Goal: Transaction & Acquisition: Purchase product/service

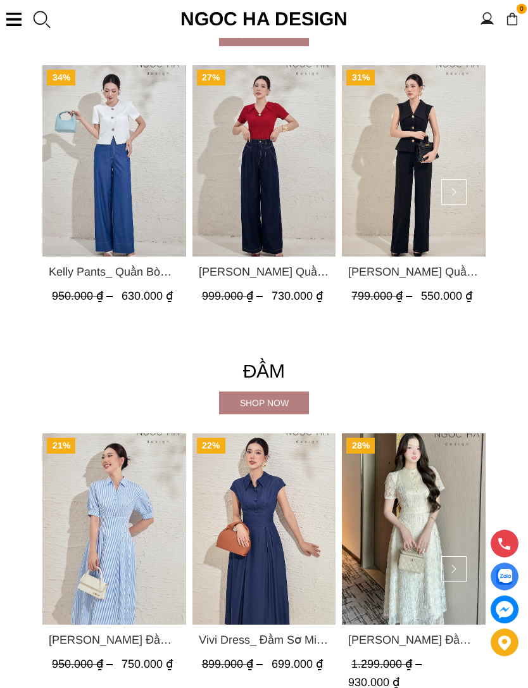
scroll to position [1475, 0]
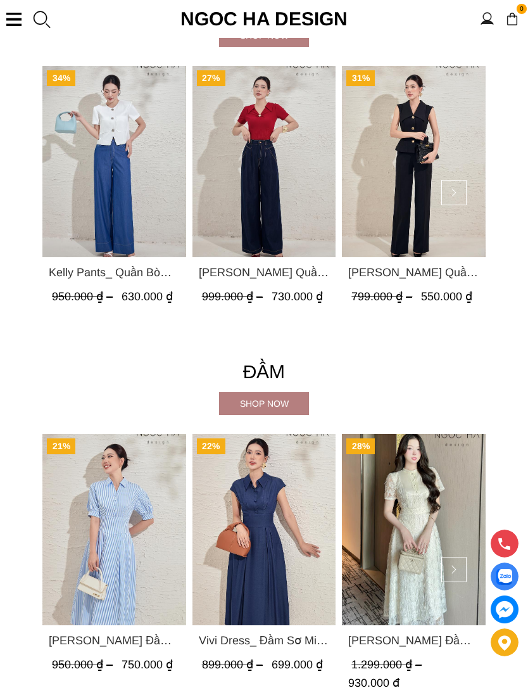
click at [284, 411] on div "Shop now" at bounding box center [264, 403] width 90 height 23
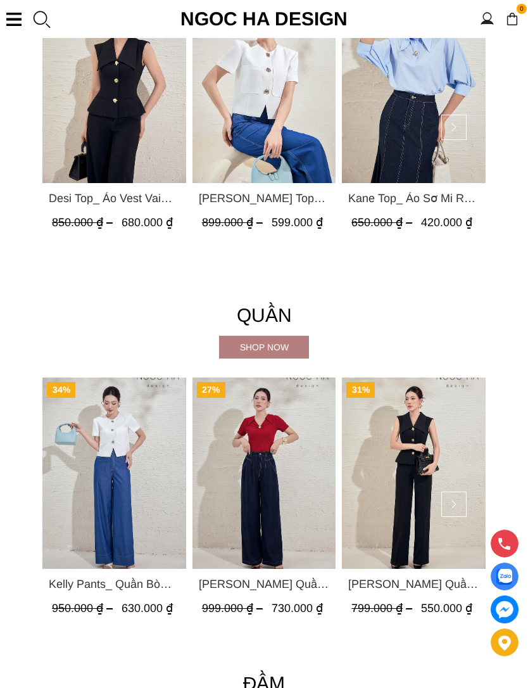
scroll to position [1162, 0]
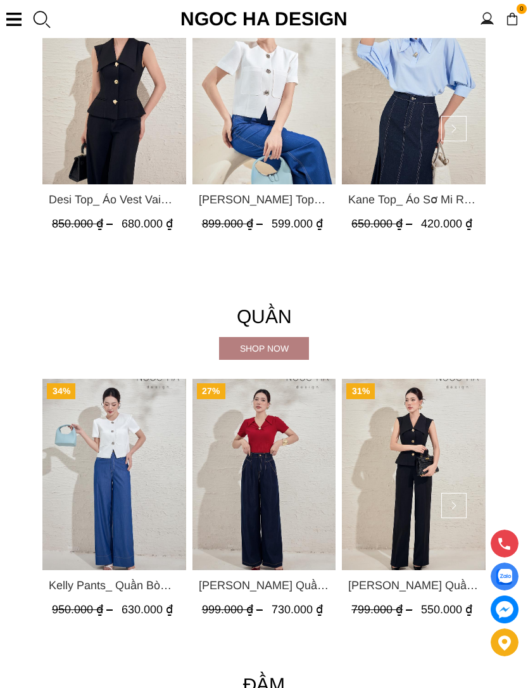
click at [289, 346] on div "Shop now" at bounding box center [264, 348] width 90 height 14
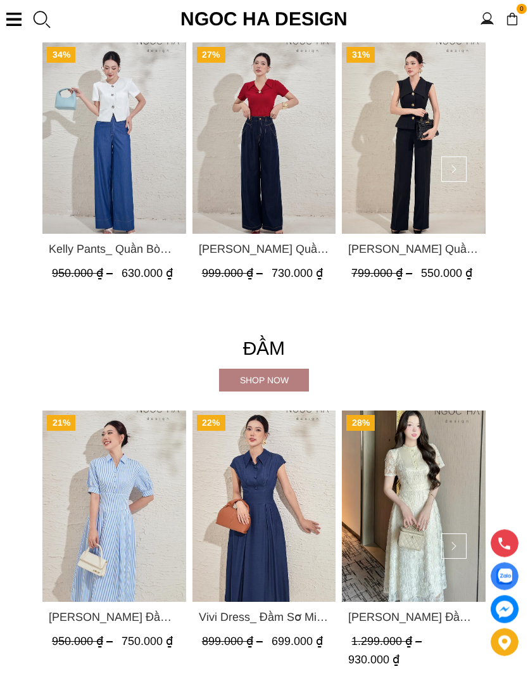
scroll to position [1498, 0]
click at [286, 381] on div "Shop now" at bounding box center [264, 380] width 90 height 14
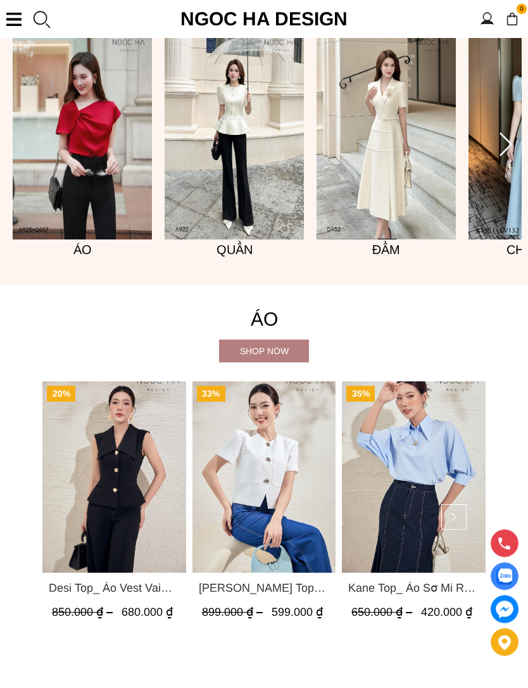
scroll to position [774, 0]
click at [270, 348] on div "Shop now" at bounding box center [264, 351] width 90 height 14
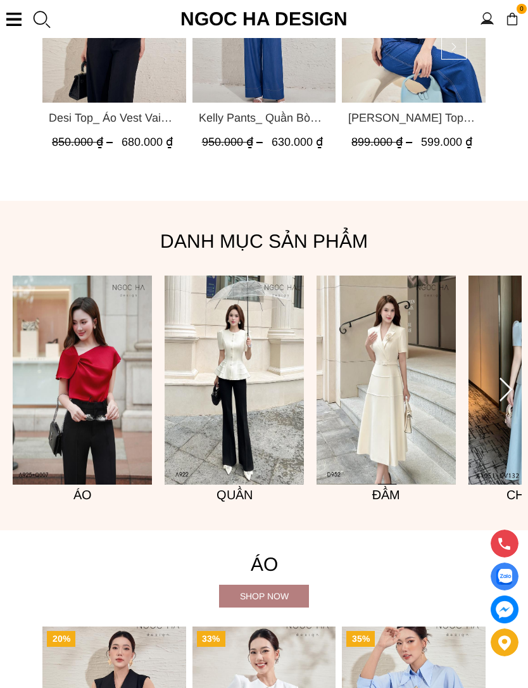
scroll to position [526, 0]
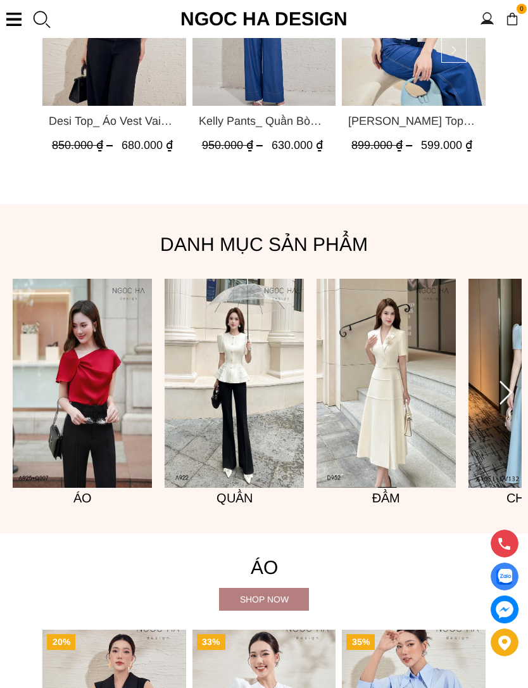
click at [512, 392] on icon at bounding box center [506, 392] width 13 height 23
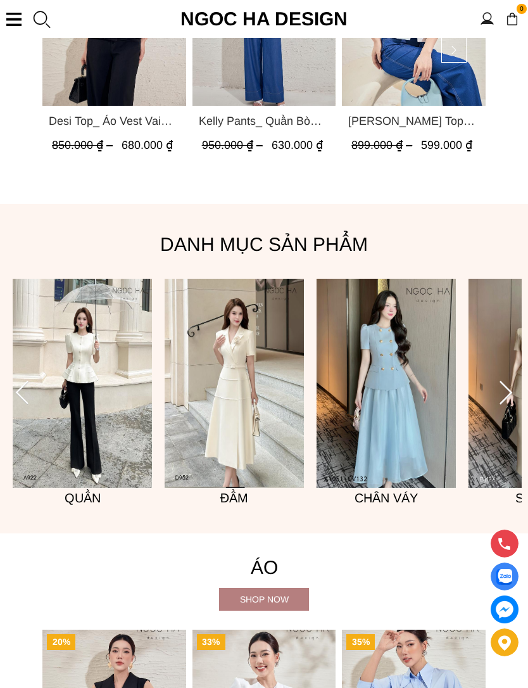
click at [513, 390] on icon at bounding box center [505, 393] width 25 height 25
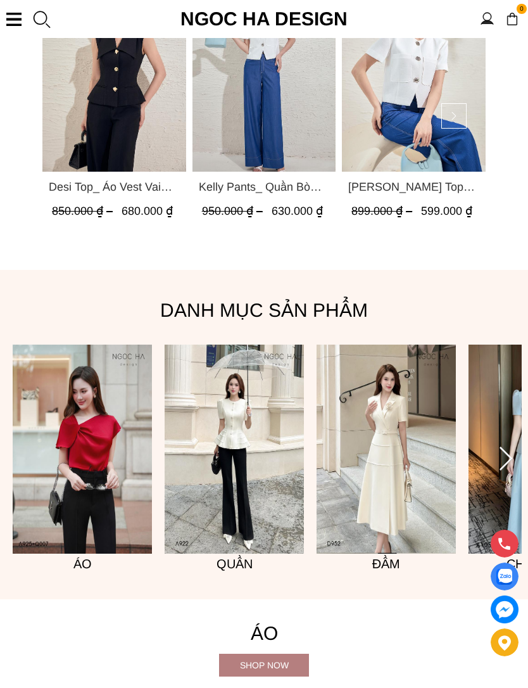
scroll to position [457, 0]
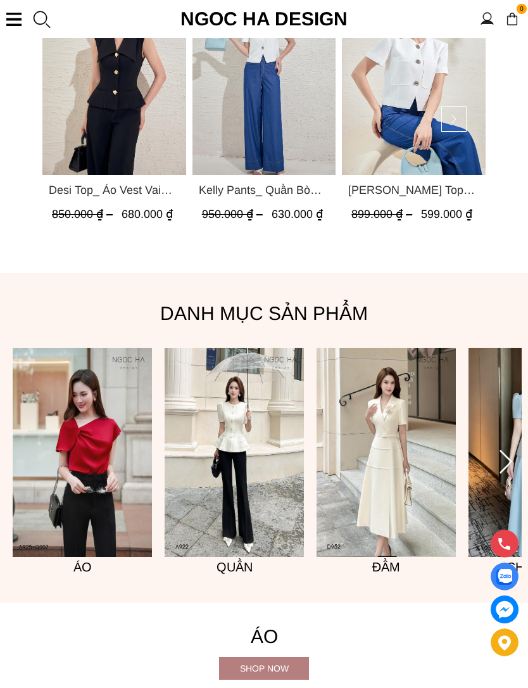
click at [494, 447] on img at bounding box center [538, 452] width 139 height 209
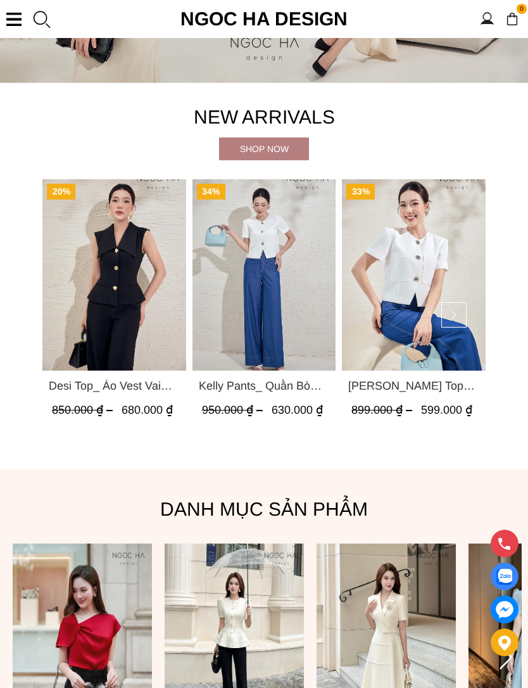
scroll to position [260, 0]
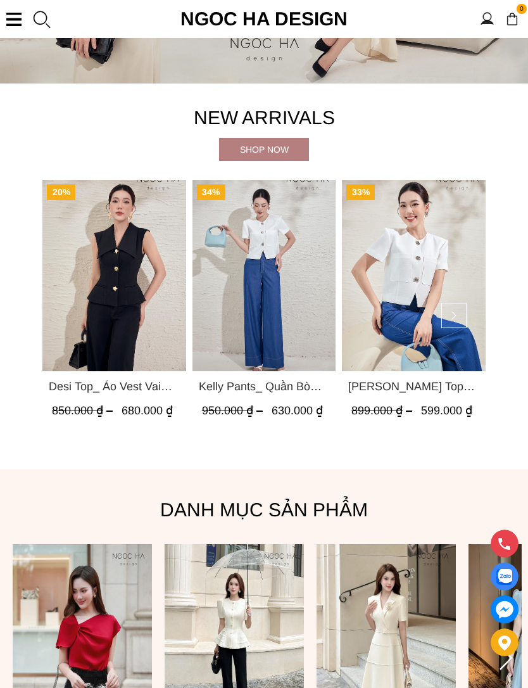
click at [464, 314] on button at bounding box center [453, 315] width 25 height 25
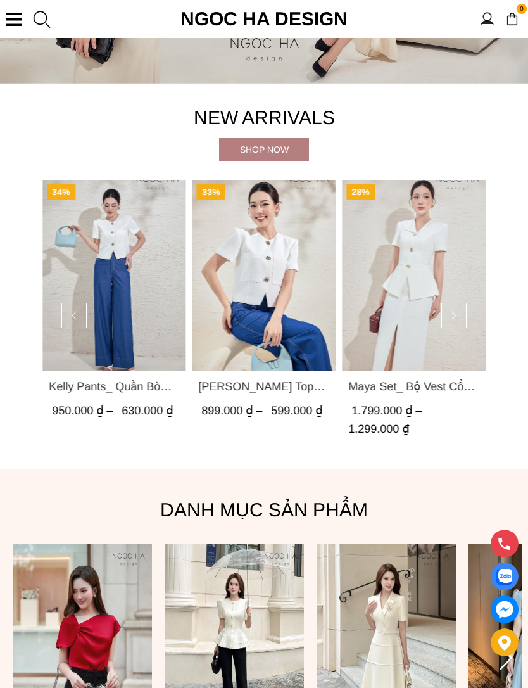
click at [473, 316] on img "Product image - Maya Set_ Bộ Vest Cổ Bẻ Chân Váy Xẻ Màu Đen, Trắng BJ140" at bounding box center [414, 275] width 144 height 191
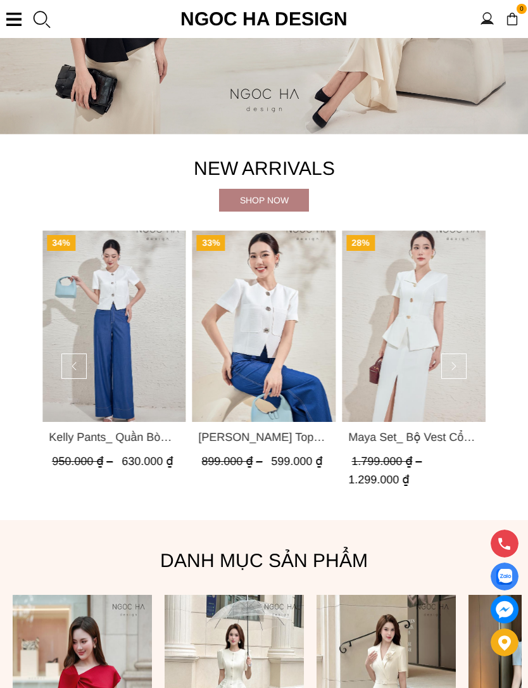
scroll to position [221, 0]
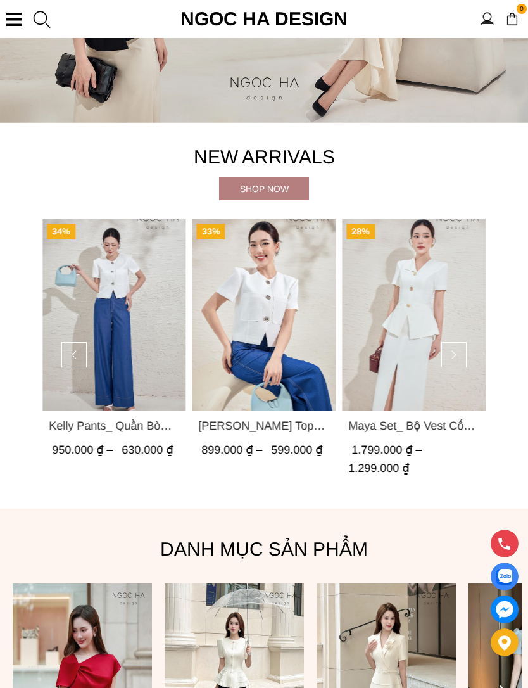
click at [288, 189] on div "Shop now" at bounding box center [264, 189] width 90 height 14
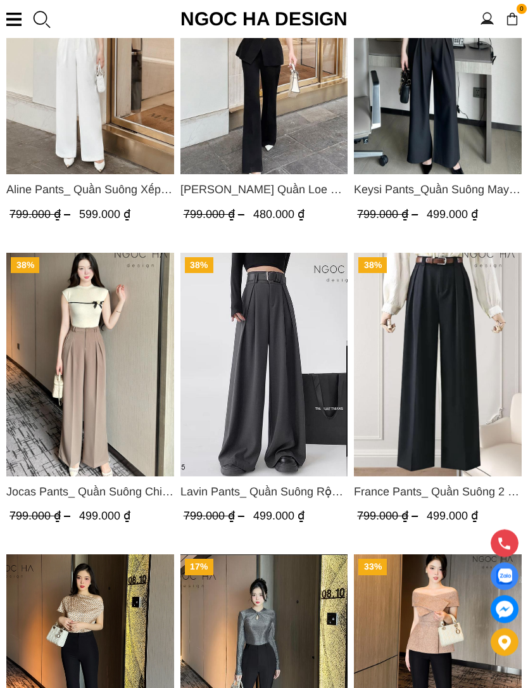
scroll to position [797, 0]
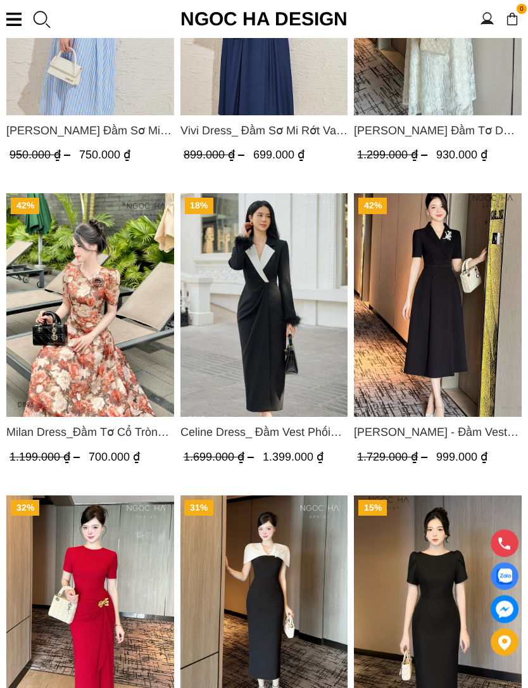
scroll to position [588, 0]
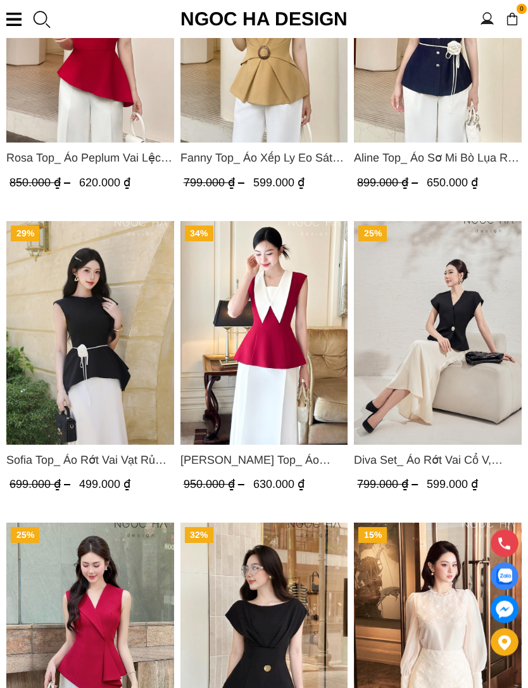
scroll to position [1426, 0]
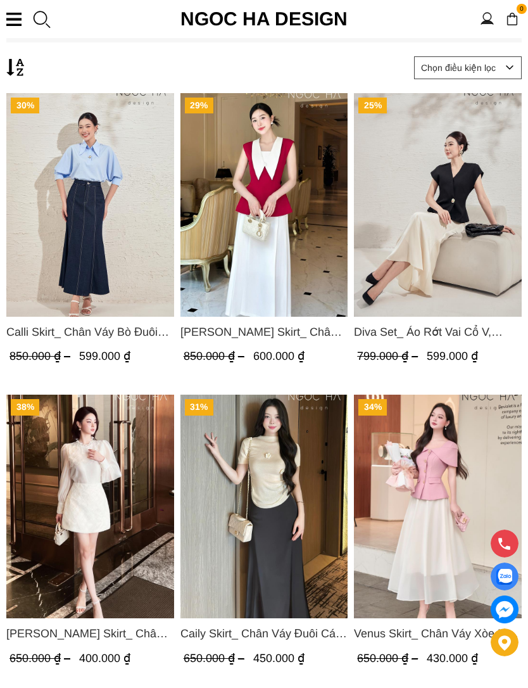
scroll to position [384, 0]
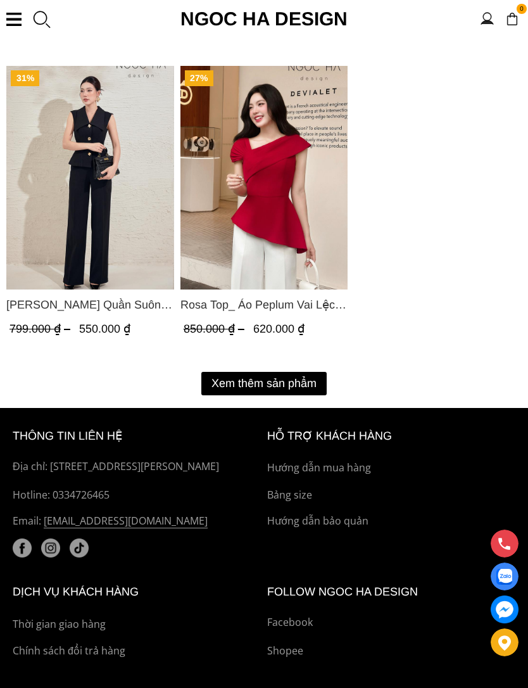
scroll to position [2199, 0]
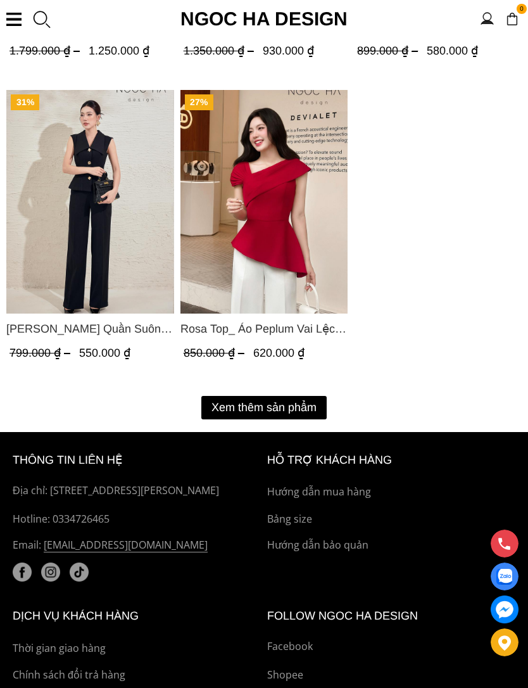
click at [317, 405] on button "Xem thêm sản phẩm" at bounding box center [263, 407] width 125 height 23
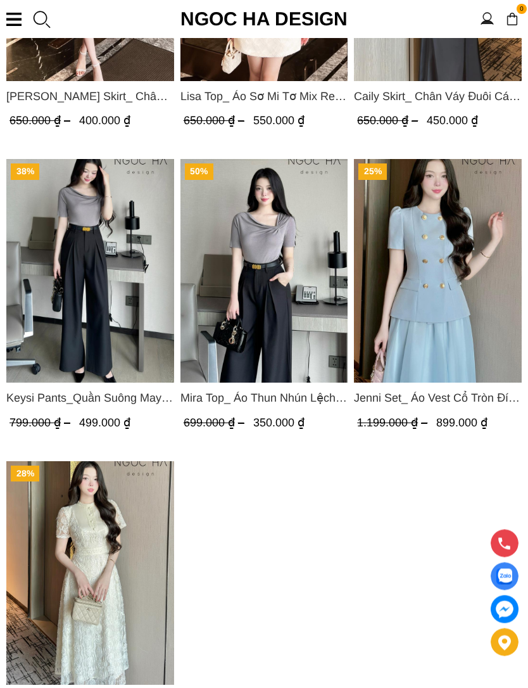
scroll to position [3935, 0]
